Goal: Task Accomplishment & Management: Manage account settings

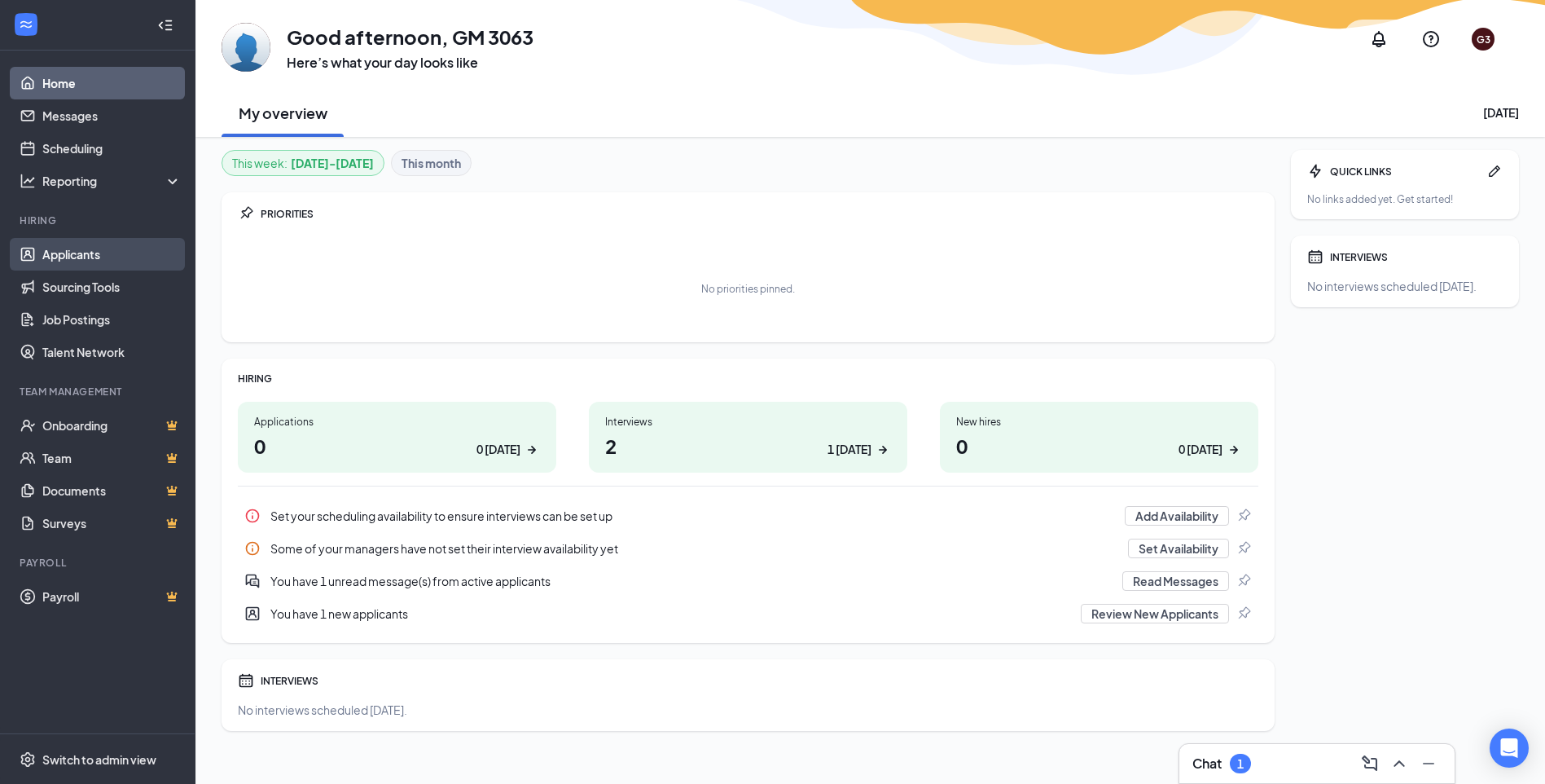
click at [113, 261] on link "Applicants" at bounding box center [113, 254] width 140 height 33
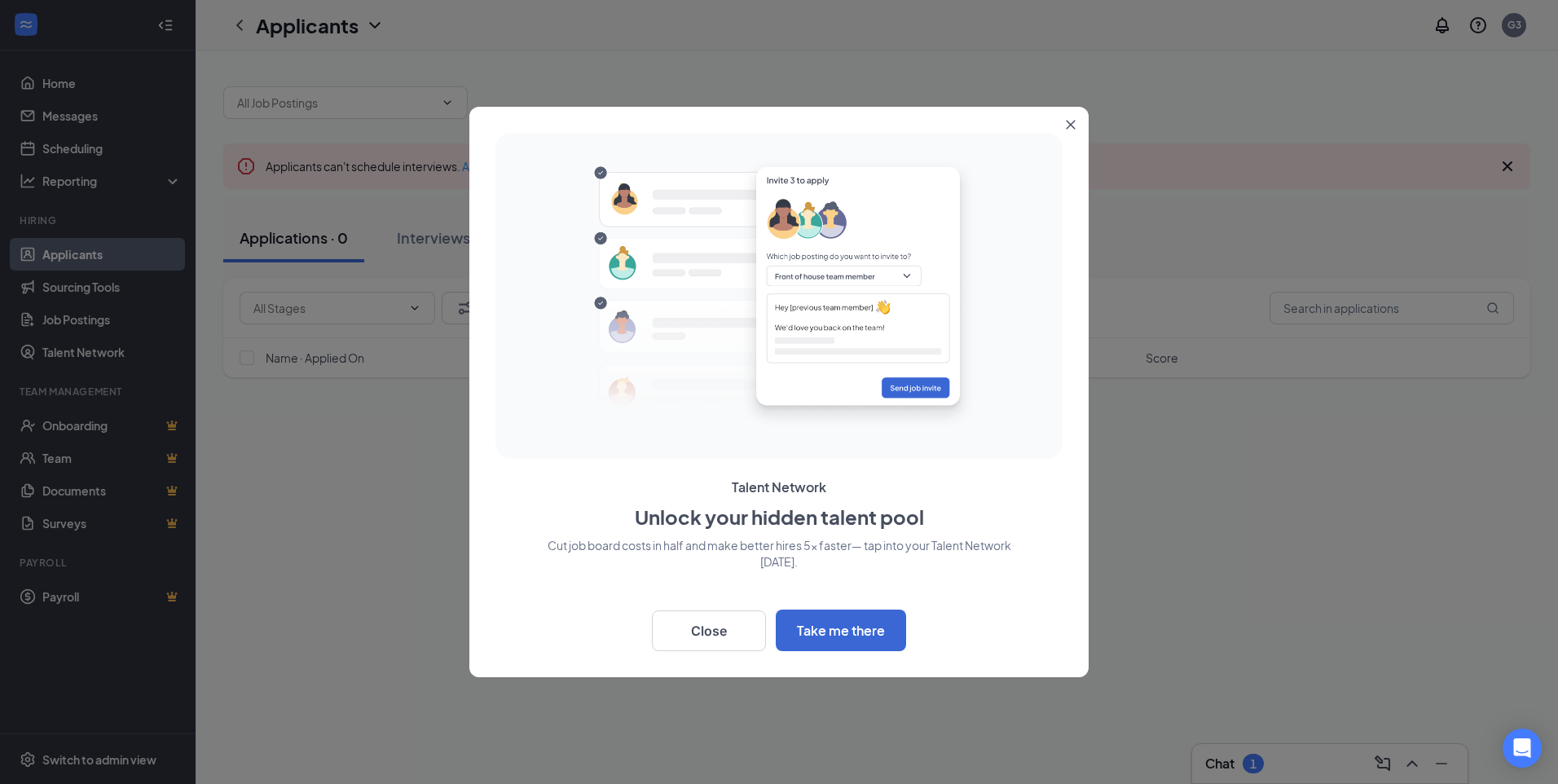
click at [1075, 134] on button "Close" at bounding box center [1074, 122] width 30 height 30
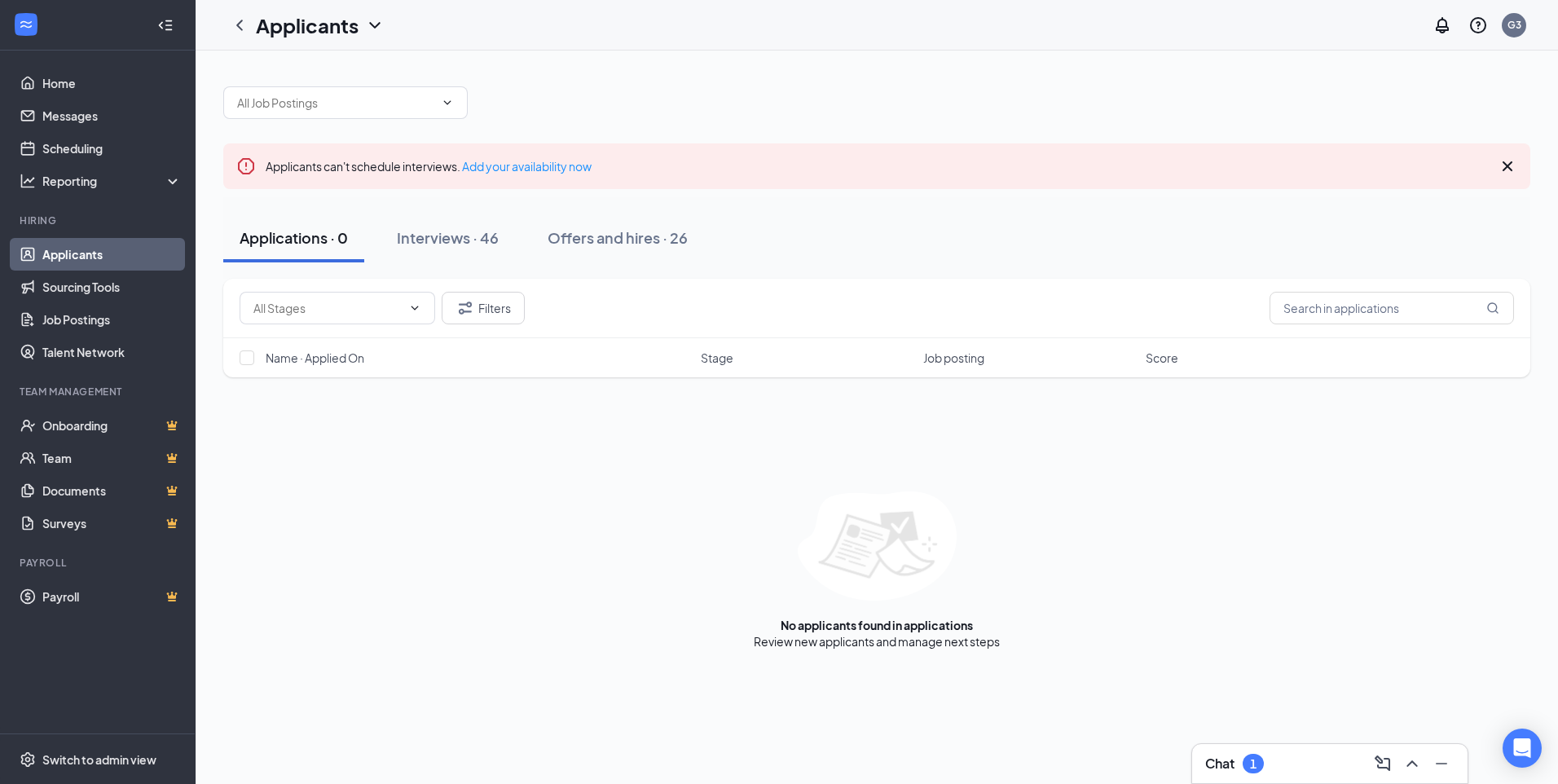
click at [248, 366] on div "Name · Applied On Stage Job posting Score" at bounding box center [876, 357] width 1307 height 39
click at [248, 365] on input "checkbox" at bounding box center [246, 358] width 15 height 15
click at [238, 358] on div "Name · Applied On Stage Job posting Score" at bounding box center [876, 357] width 1307 height 39
click at [246, 360] on input "checkbox" at bounding box center [246, 358] width 15 height 15
checkbox input "false"
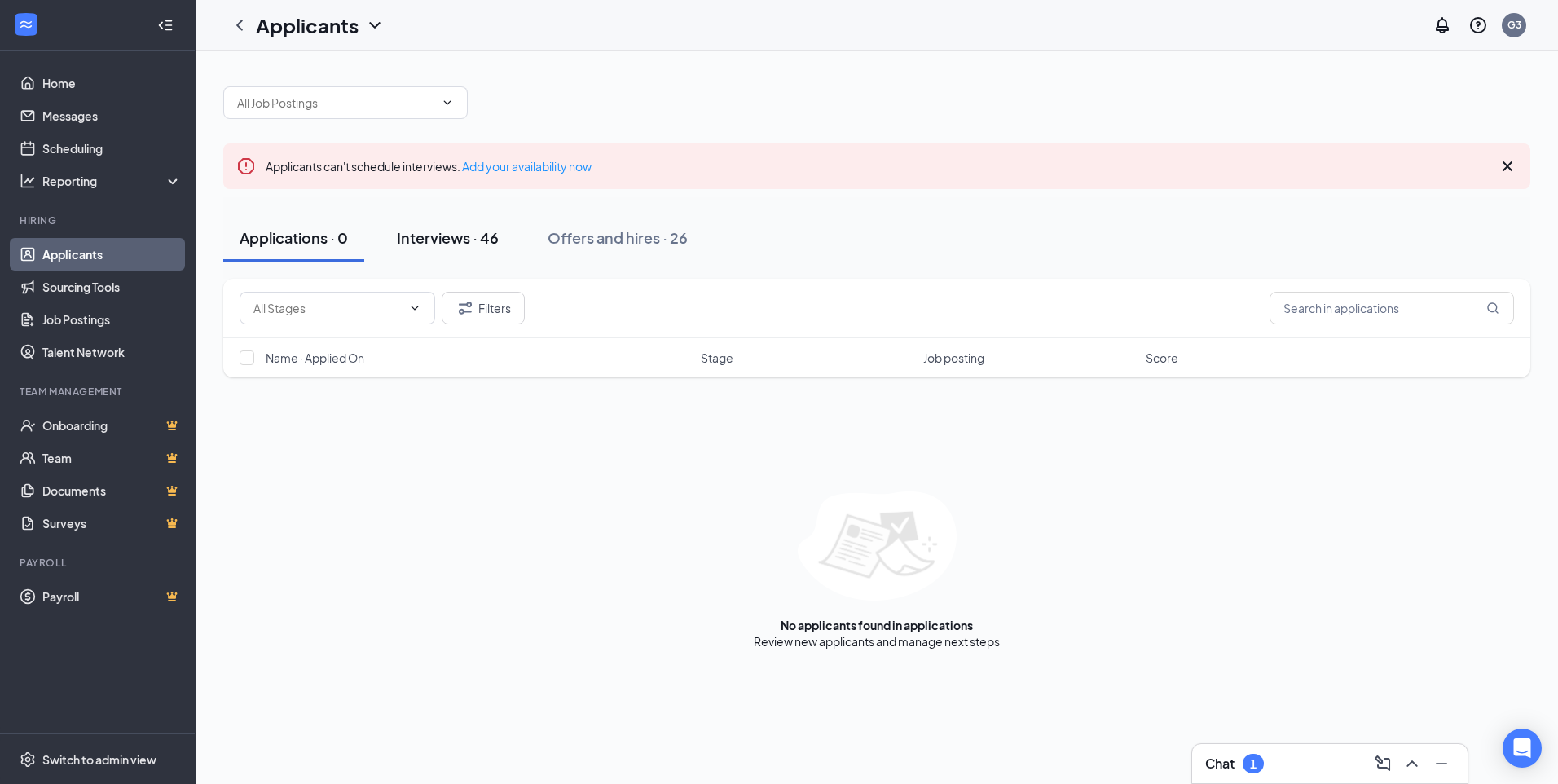
click at [496, 229] on div "Interviews · 46" at bounding box center [447, 237] width 101 height 20
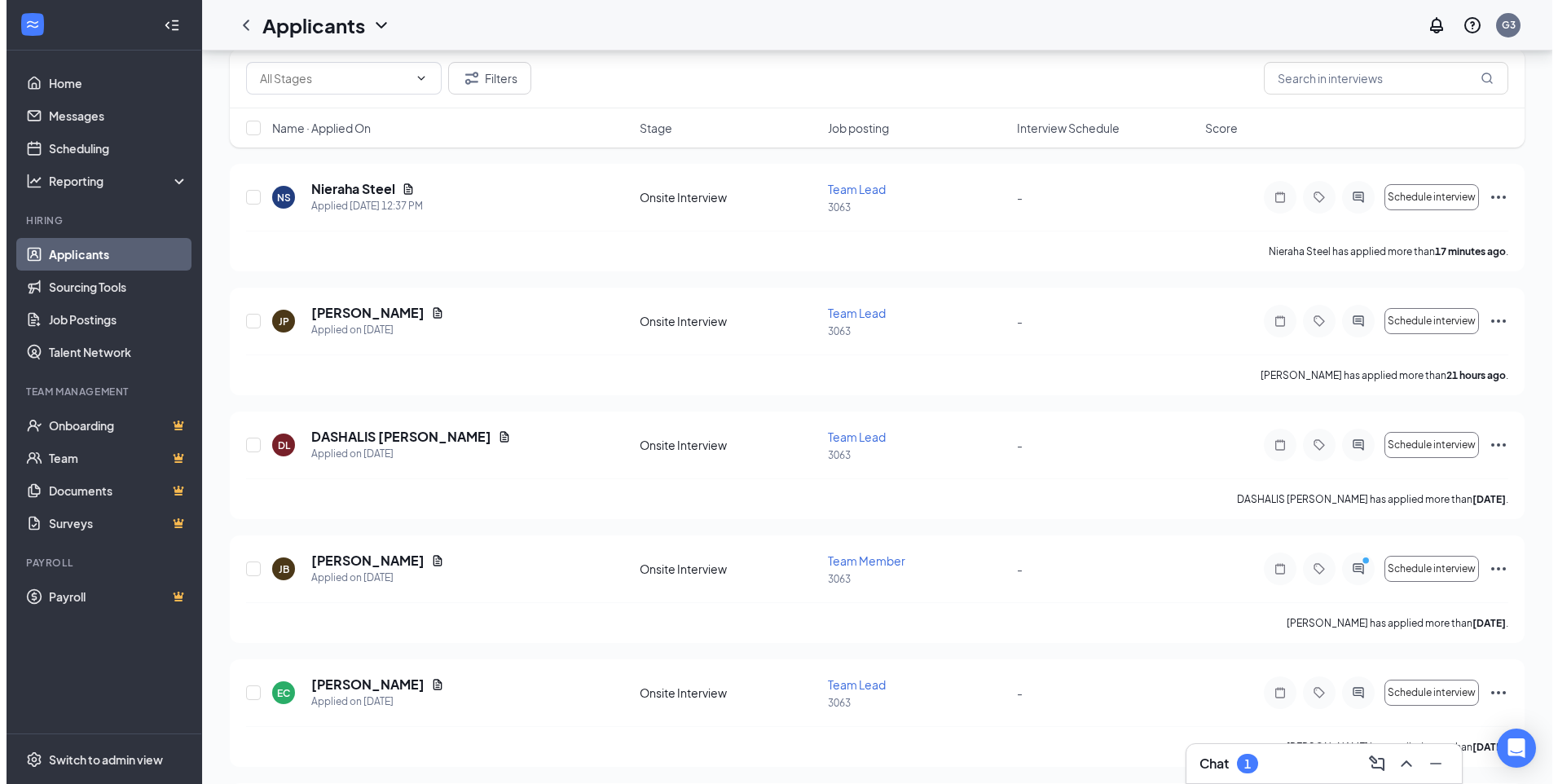
scroll to position [326, 0]
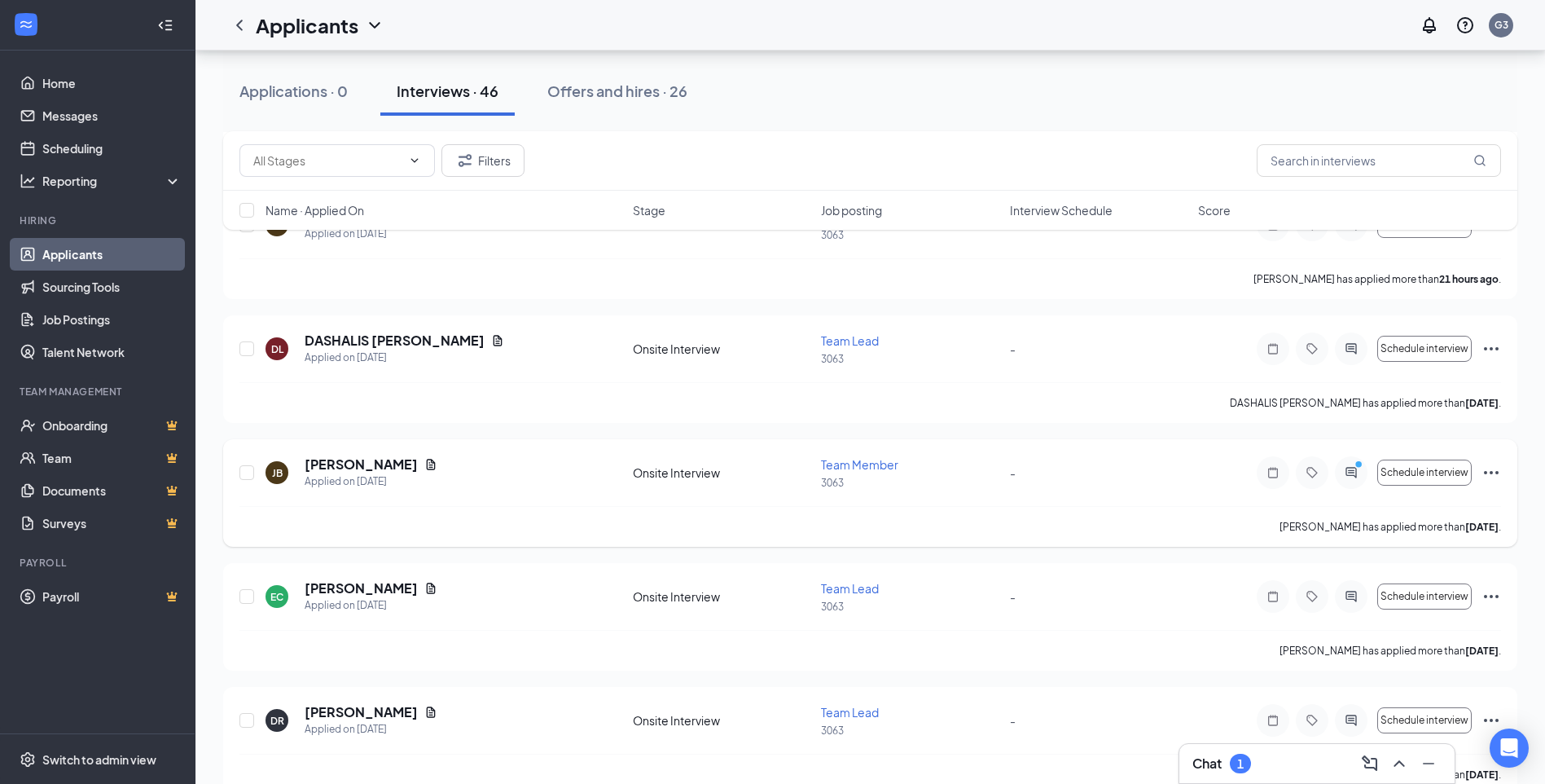
click at [1173, 509] on div "[PERSON_NAME] has applied more than [DATE] ." at bounding box center [870, 526] width 1262 height 41
click at [513, 502] on div "[PERSON_NAME] Applied on [DATE] Onsite Interview Team Member 3063 - Schedule in…" at bounding box center [870, 481] width 1262 height 50
click at [1046, 481] on div "-" at bounding box center [1099, 472] width 179 height 18
click at [1355, 472] on icon "PrimaryDot" at bounding box center [1361, 466] width 20 height 13
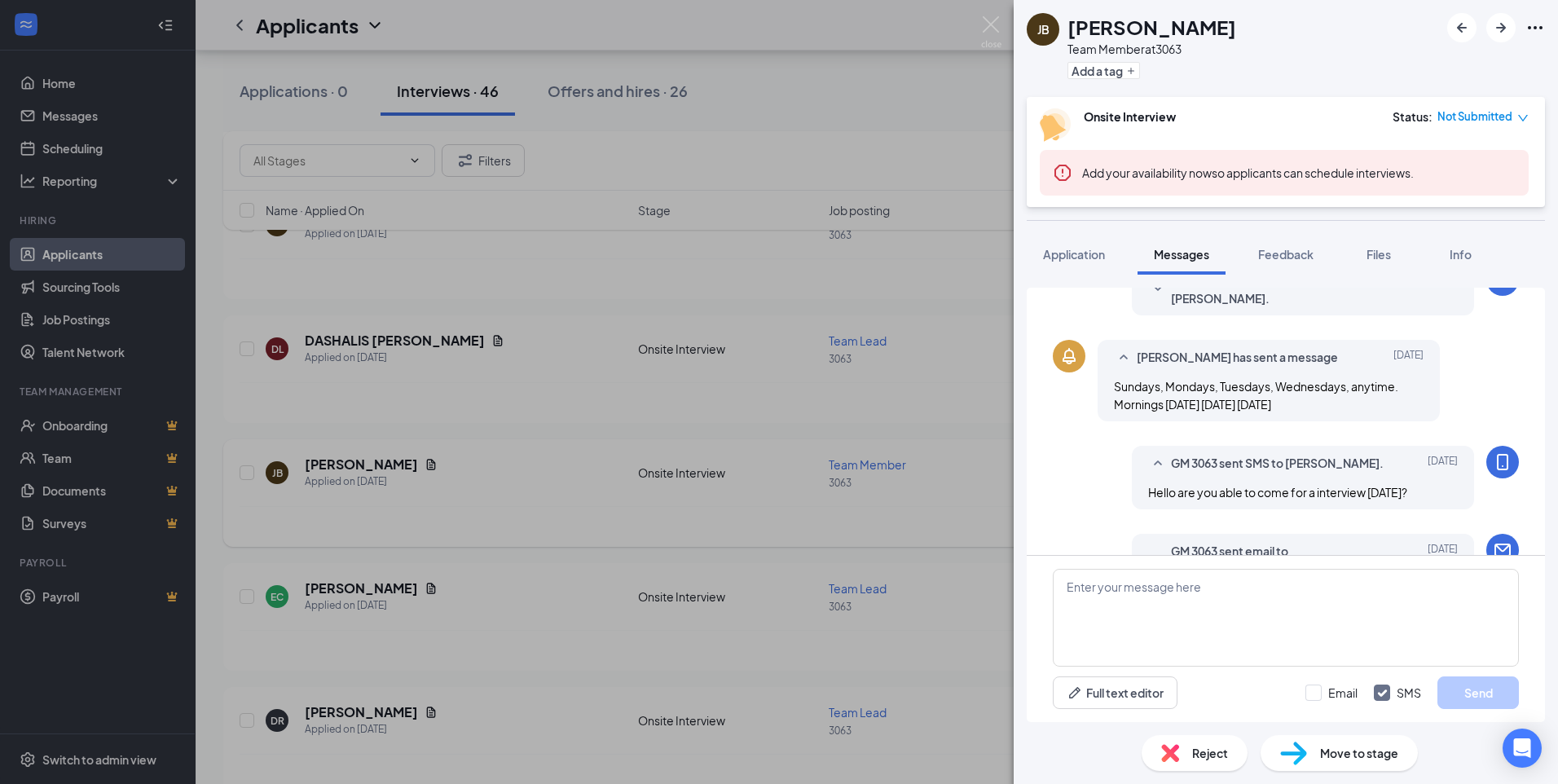
scroll to position [163, 0]
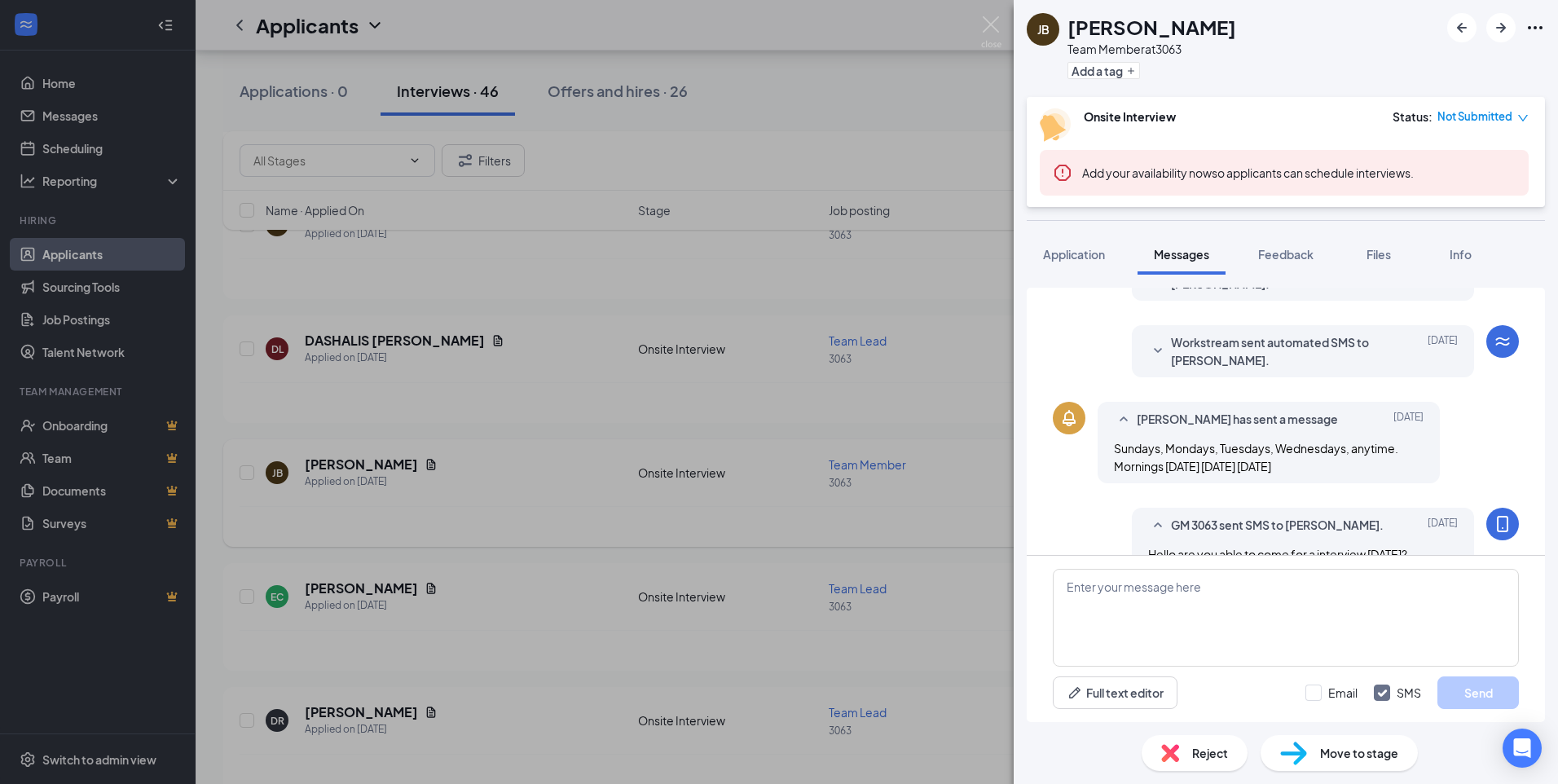
scroll to position [33, 0]
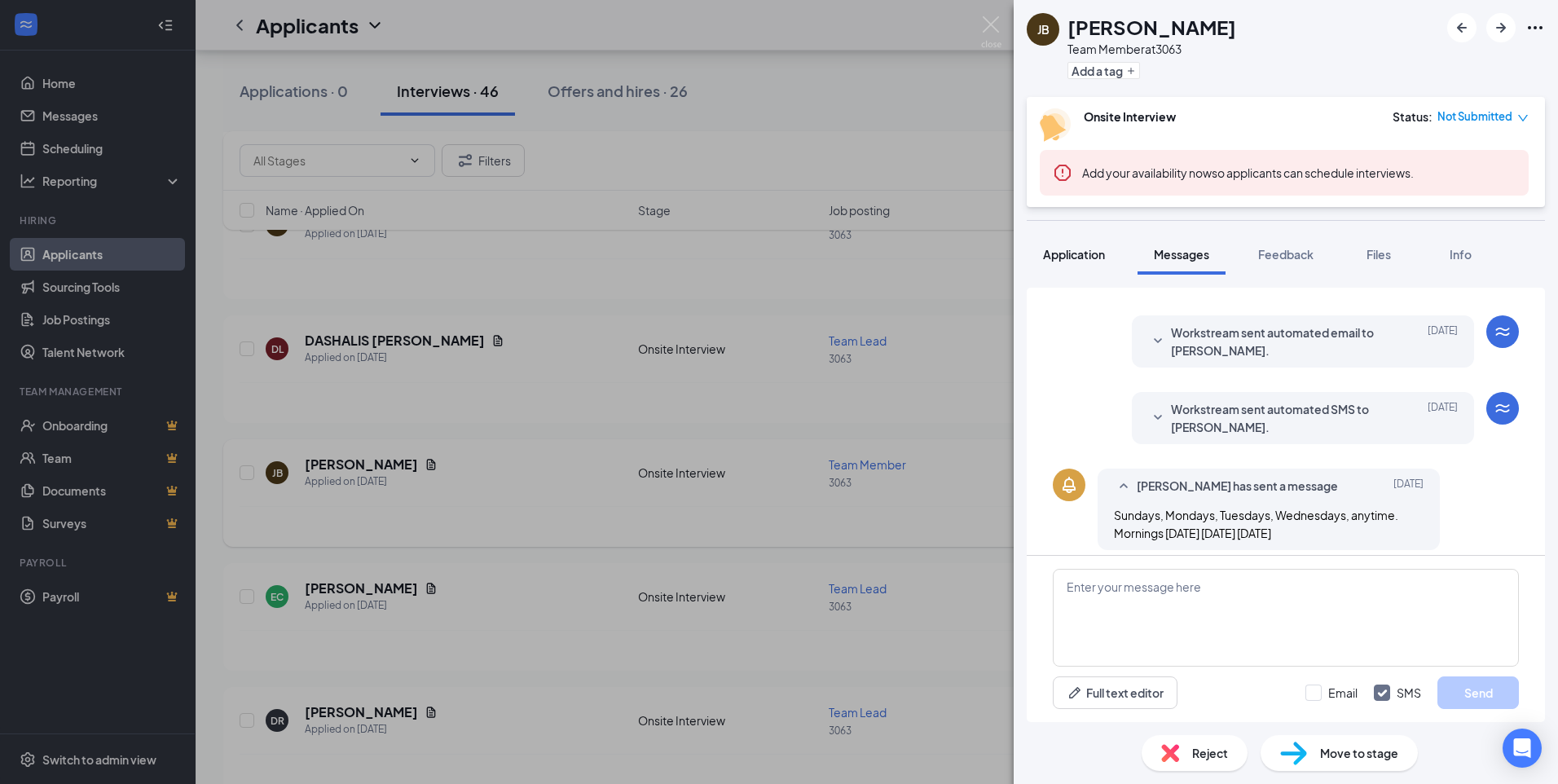
click at [1057, 243] on button "Application" at bounding box center [1074, 254] width 95 height 41
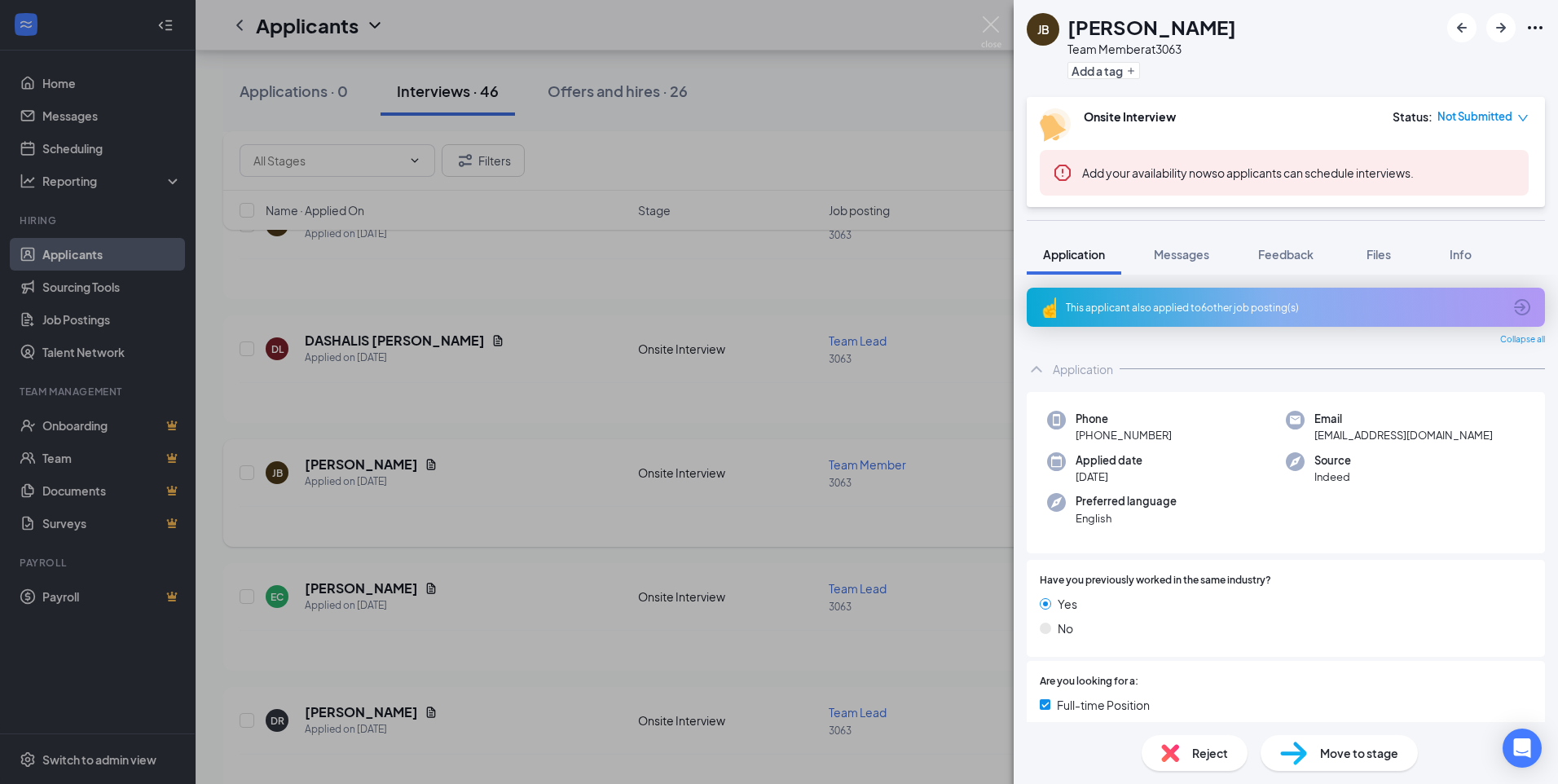
click at [1119, 367] on div "Application" at bounding box center [1285, 368] width 518 height 33
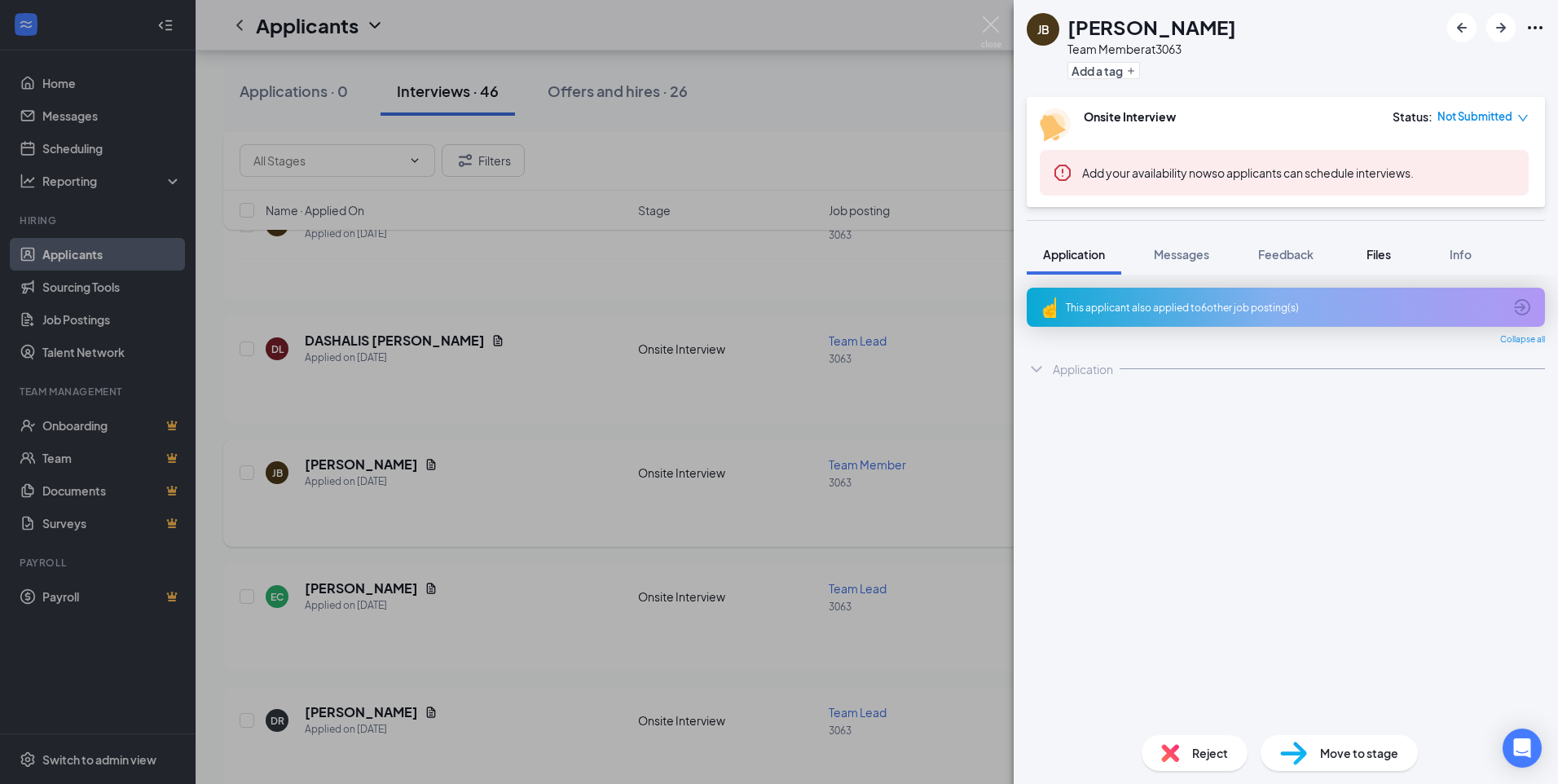
click at [1375, 246] on span "Files" at bounding box center [1378, 254] width 24 height 15
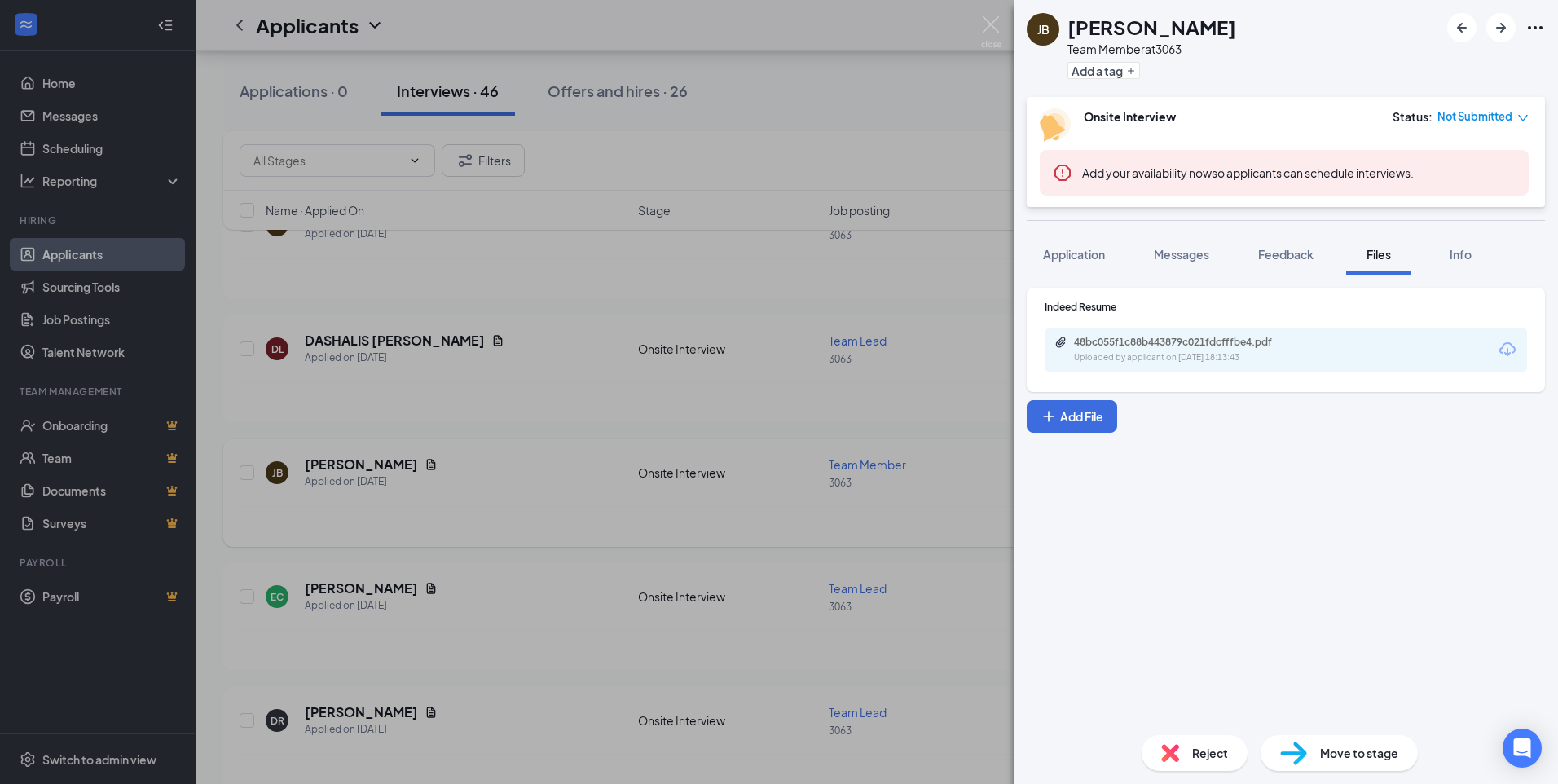
click at [1330, 328] on div "48bc055f1c88b443879c021fdcfffbe4.pdf Uploaded by applicant on [DATE] 18:13:43" at bounding box center [1285, 350] width 482 height 43
click at [1321, 348] on div "48bc055f1c88b443879c021fdcfffbe4.pdf Uploaded by applicant on [DATE] 18:13:43" at bounding box center [1285, 350] width 482 height 43
click at [1256, 339] on div "48bc055f1c88b443879c021fdcfffbe4.pdf" at bounding box center [1187, 342] width 228 height 13
